Goal: Transaction & Acquisition: Purchase product/service

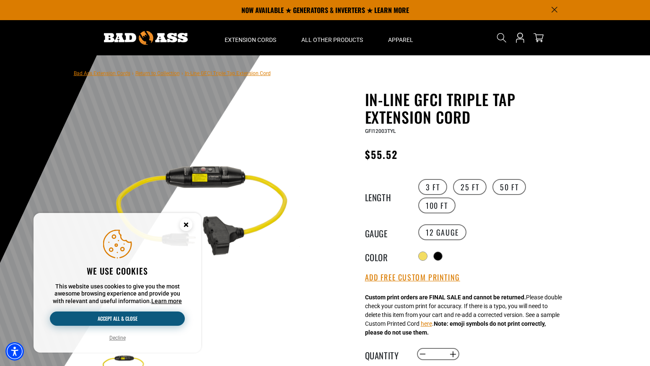
click at [124, 320] on button "Accept all & close" at bounding box center [117, 319] width 135 height 14
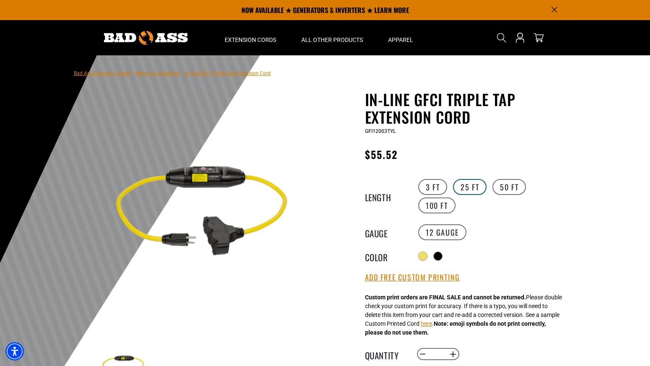
click at [474, 184] on label "25 FT" at bounding box center [470, 187] width 34 height 16
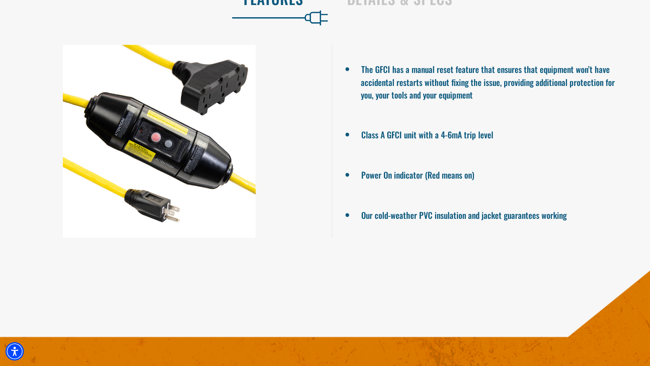
scroll to position [607, 0]
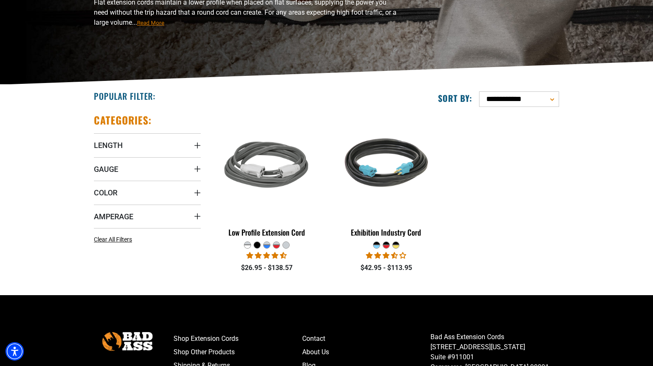
scroll to position [157, 0]
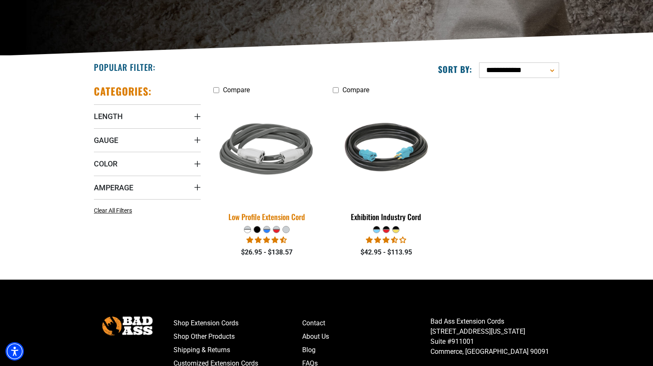
click at [262, 145] on img at bounding box center [266, 150] width 117 height 107
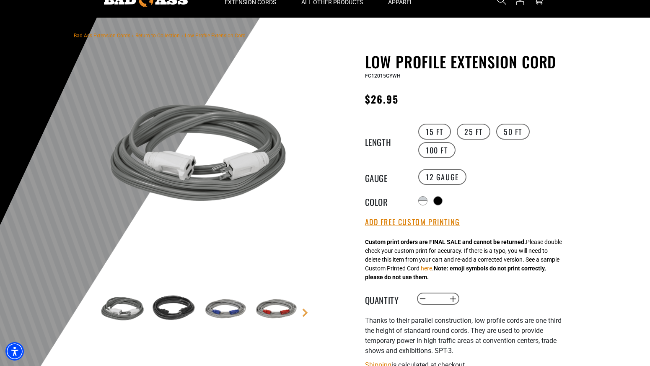
scroll to position [46, 0]
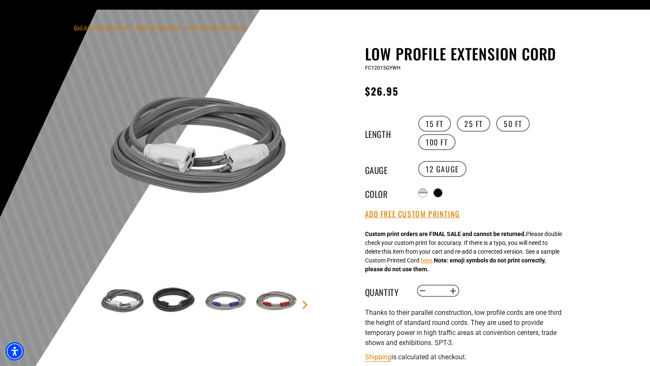
click at [219, 301] on img at bounding box center [224, 301] width 49 height 49
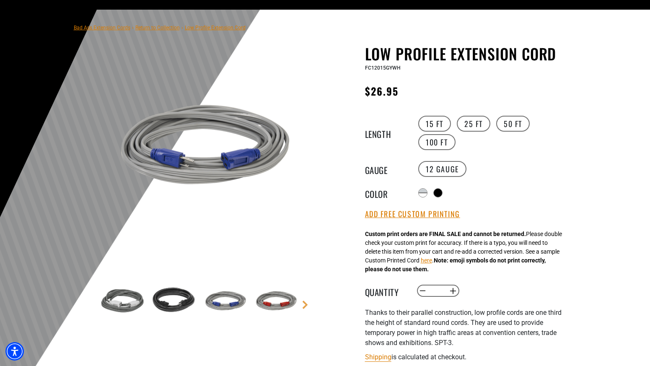
click at [268, 300] on img at bounding box center [275, 301] width 49 height 49
click at [216, 30] on span "Low Profile Extension Cord" at bounding box center [215, 28] width 61 height 6
click at [198, 27] on span "Low Profile Extension Cord" at bounding box center [215, 28] width 61 height 6
